Goal: Information Seeking & Learning: Learn about a topic

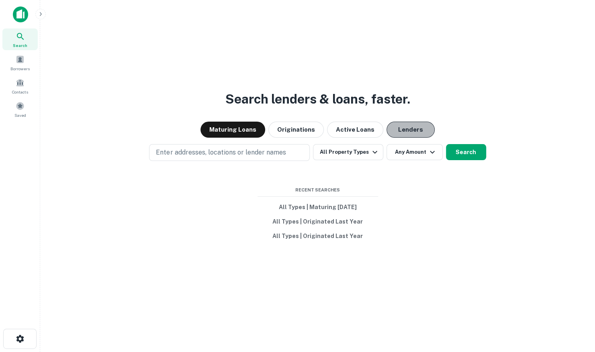
click at [401, 126] on button "Lenders" at bounding box center [410, 130] width 48 height 16
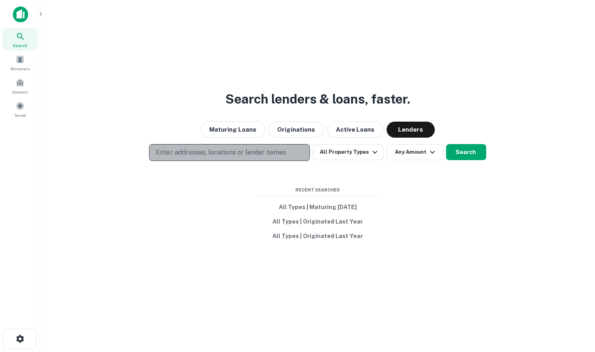
click at [220, 151] on p "Enter addresses, locations or lender names" at bounding box center [221, 153] width 130 height 10
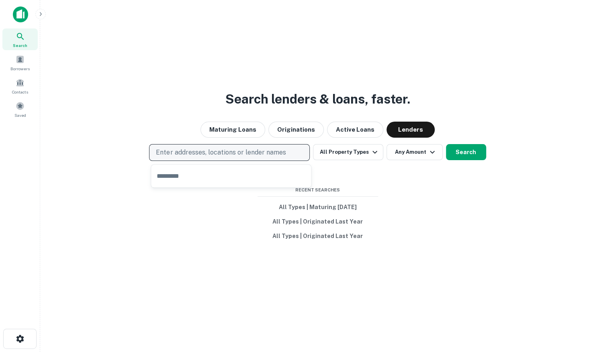
type input "**********"
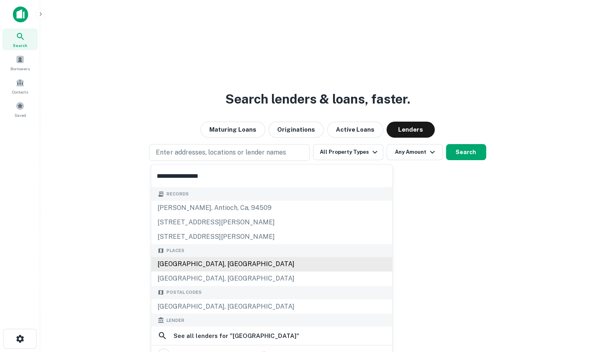
click at [210, 267] on div "[GEOGRAPHIC_DATA], [GEOGRAPHIC_DATA]" at bounding box center [271, 264] width 241 height 14
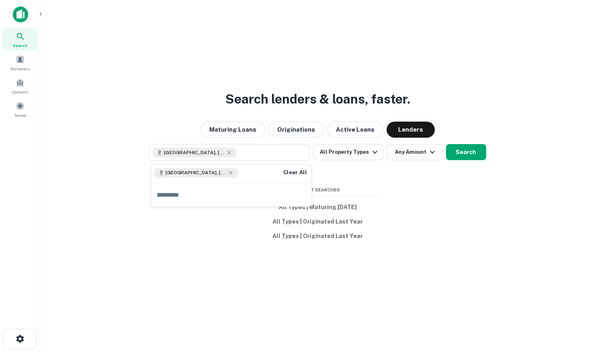
click at [481, 200] on div "Search lenders & loans, faster. Maturing Loans Originations Active Loans Lender…" at bounding box center [318, 195] width 542 height 352
click at [370, 149] on icon "button" at bounding box center [375, 152] width 10 height 10
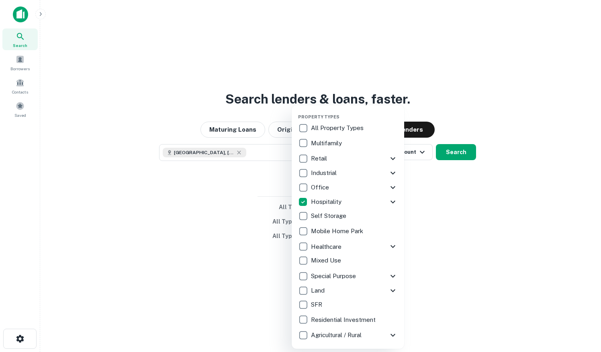
click at [462, 231] on div at bounding box center [300, 176] width 601 height 352
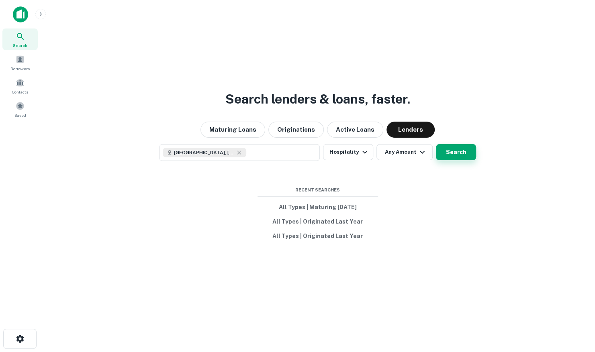
click at [446, 155] on button "Search" at bounding box center [456, 152] width 40 height 16
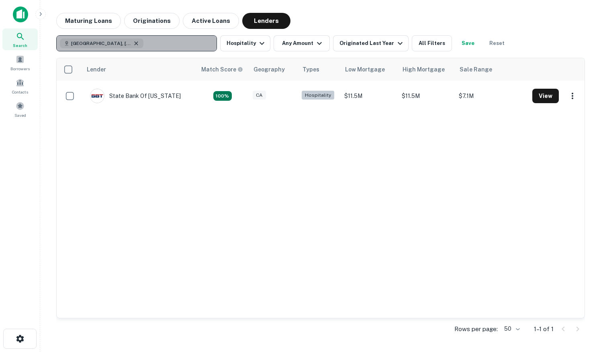
click at [133, 45] on icon "button" at bounding box center [136, 43] width 6 height 6
